Goal: Navigation & Orientation: Find specific page/section

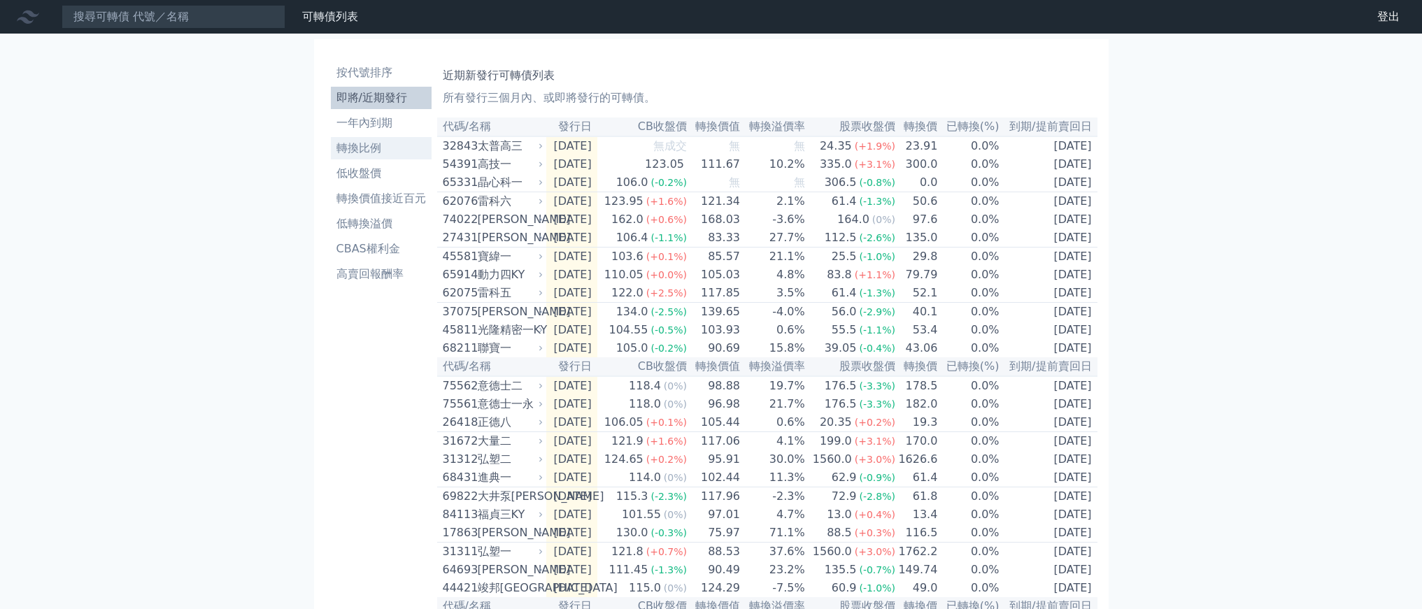
click at [331, 157] on li "轉換比例" at bounding box center [381, 148] width 101 height 17
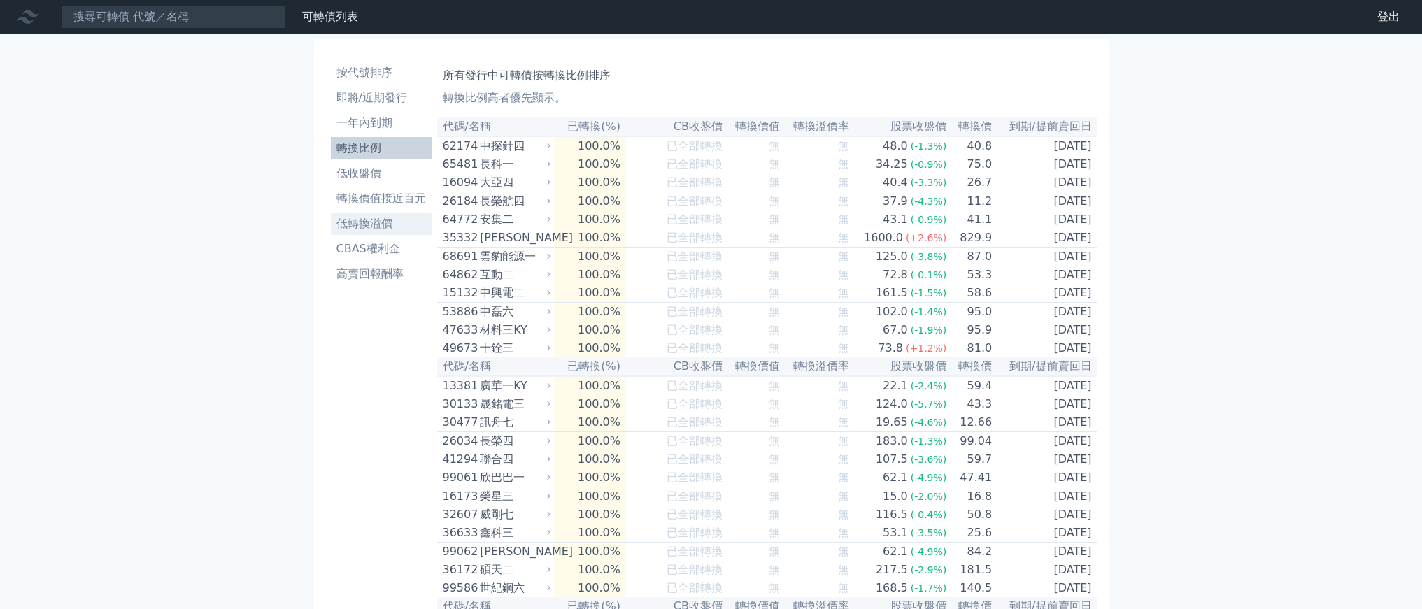
click at [331, 232] on li "低轉換溢價" at bounding box center [381, 223] width 101 height 17
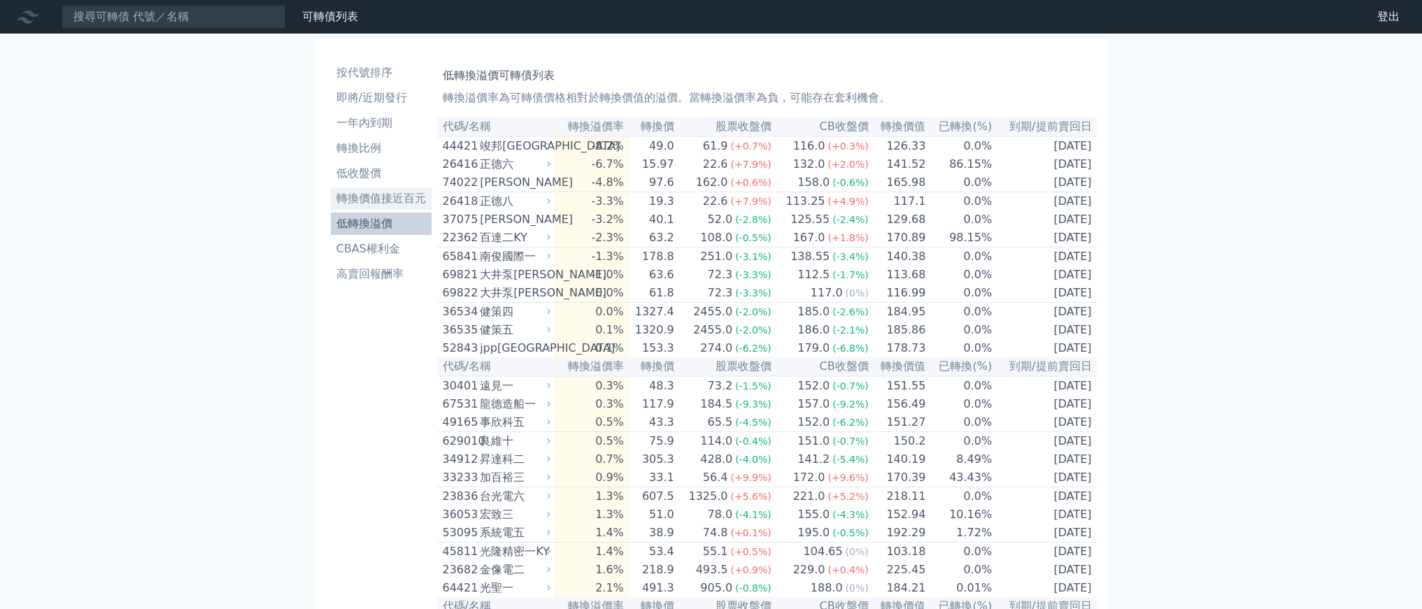
click at [331, 207] on li "轉換價值接近百元" at bounding box center [381, 198] width 101 height 17
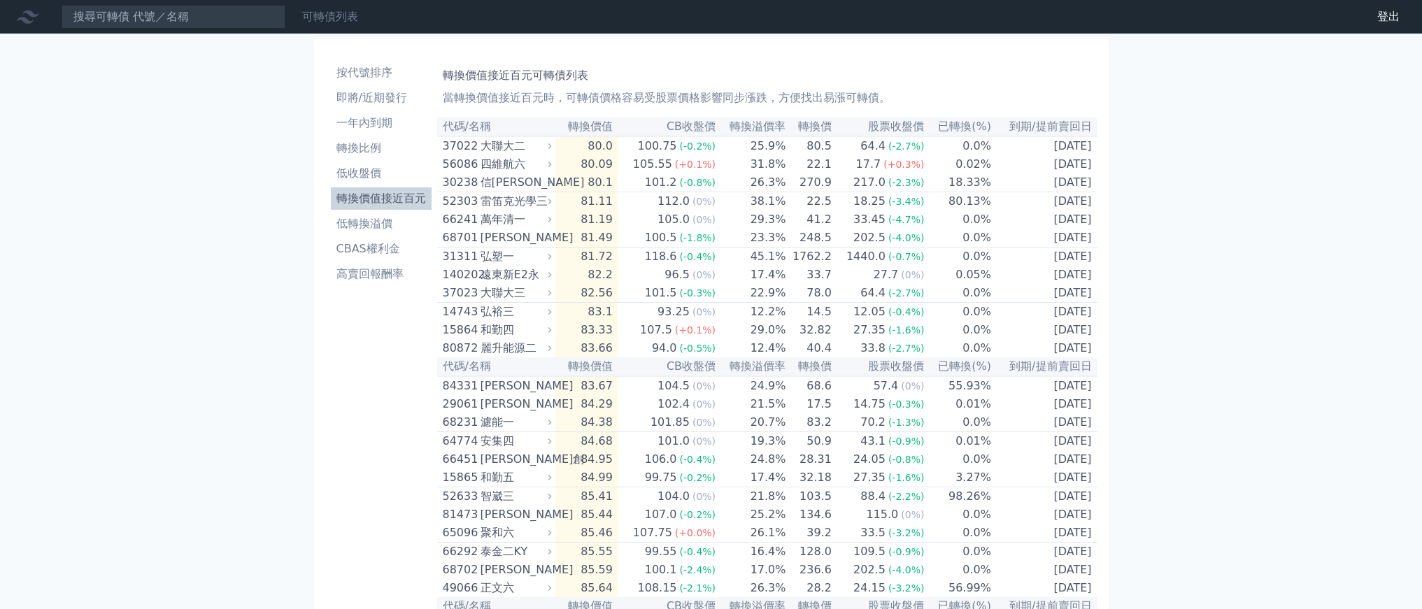
click at [358, 22] on link "可轉債列表" at bounding box center [330, 16] width 56 height 13
